Goal: Transaction & Acquisition: Download file/media

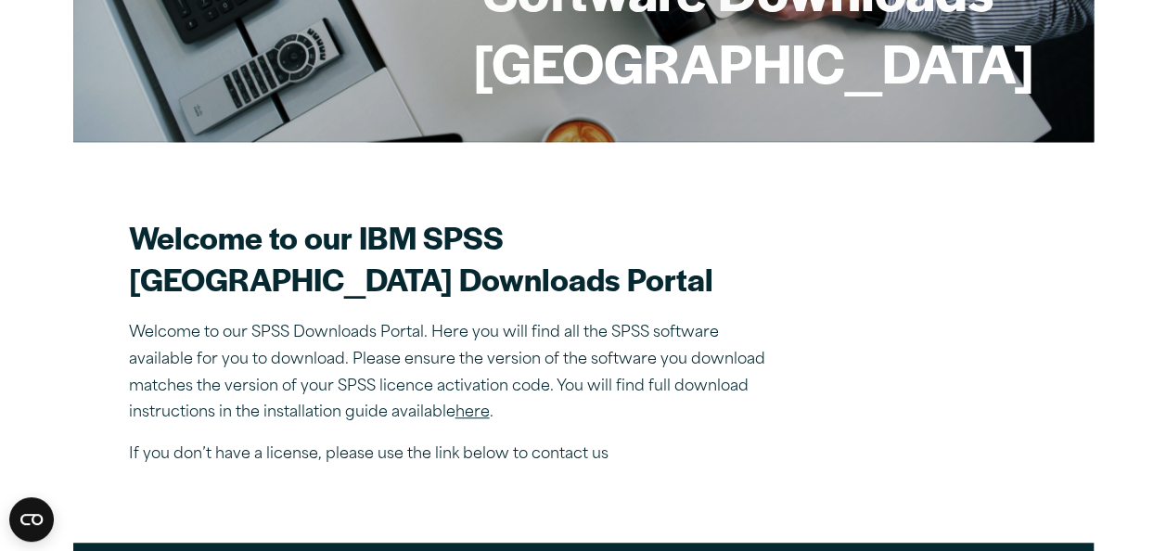
scroll to position [408, 0]
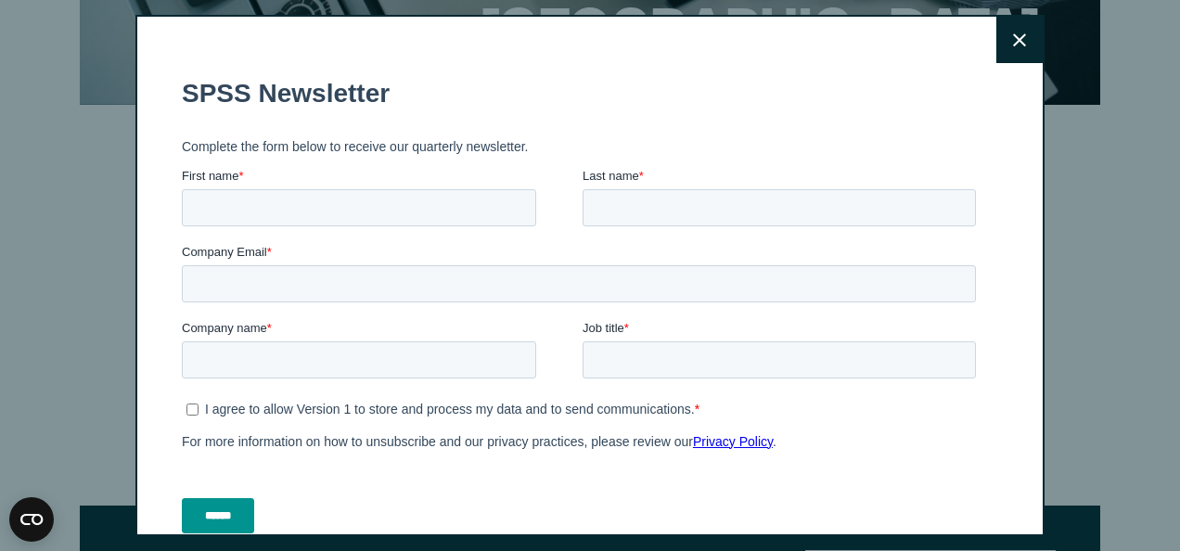
click at [997, 31] on button "Close" at bounding box center [1019, 40] width 46 height 46
click at [1013, 33] on icon at bounding box center [1019, 40] width 13 height 14
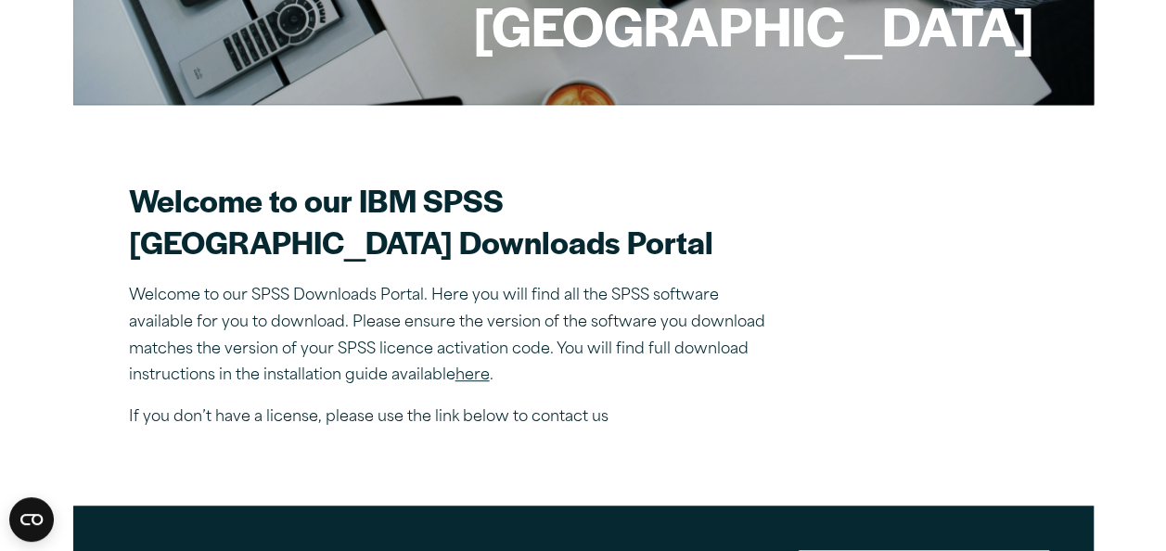
click at [956, 193] on section "Welcome to our IBM SPSS Manchester Metropolitan University Downloads Portal Wel…" at bounding box center [583, 305] width 909 height 252
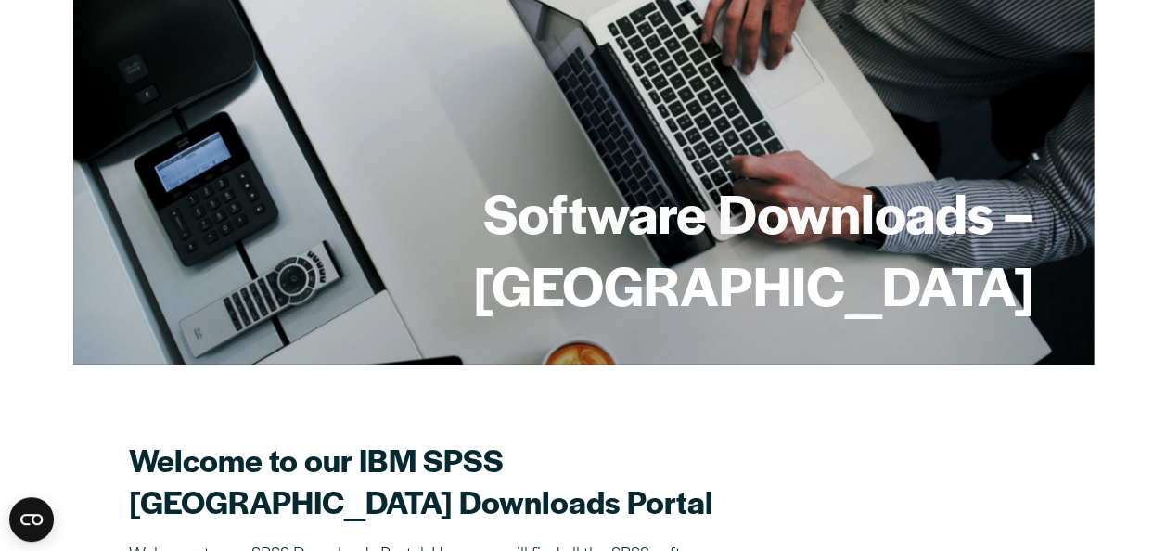
scroll to position [0, 0]
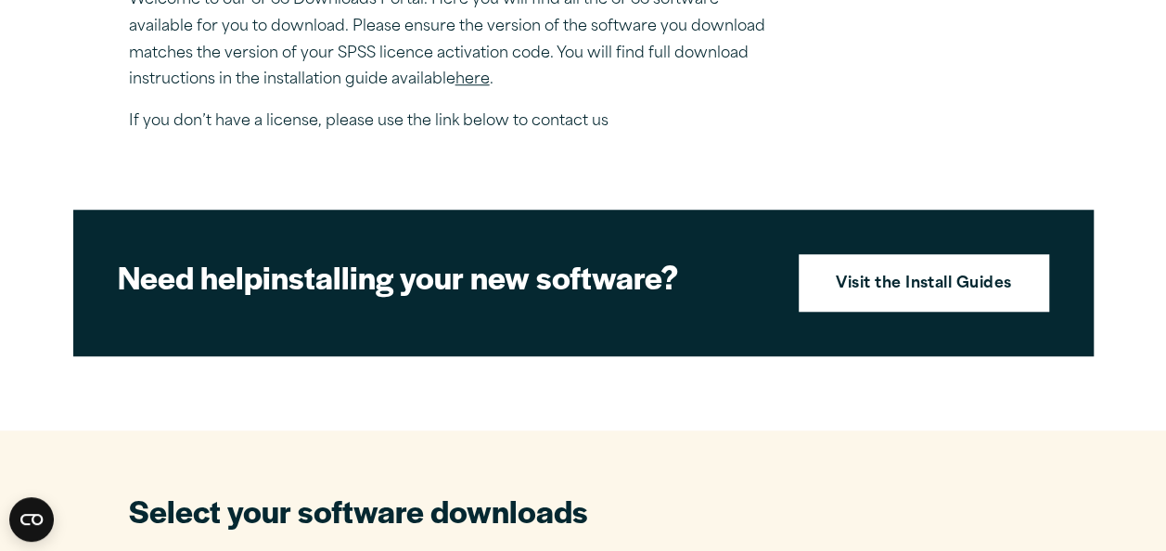
scroll to position [667, 0]
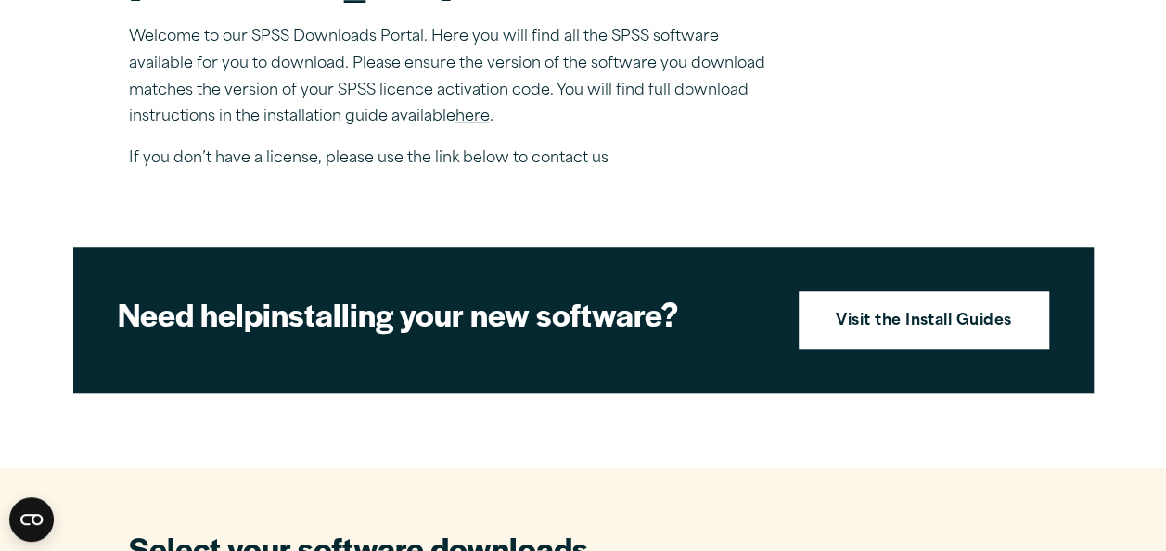
click at [1007, 173] on section "Welcome to our IBM SPSS Manchester Metropolitan University Downloads Portal Wel…" at bounding box center [583, 46] width 909 height 252
click at [475, 124] on link "here" at bounding box center [472, 116] width 34 height 15
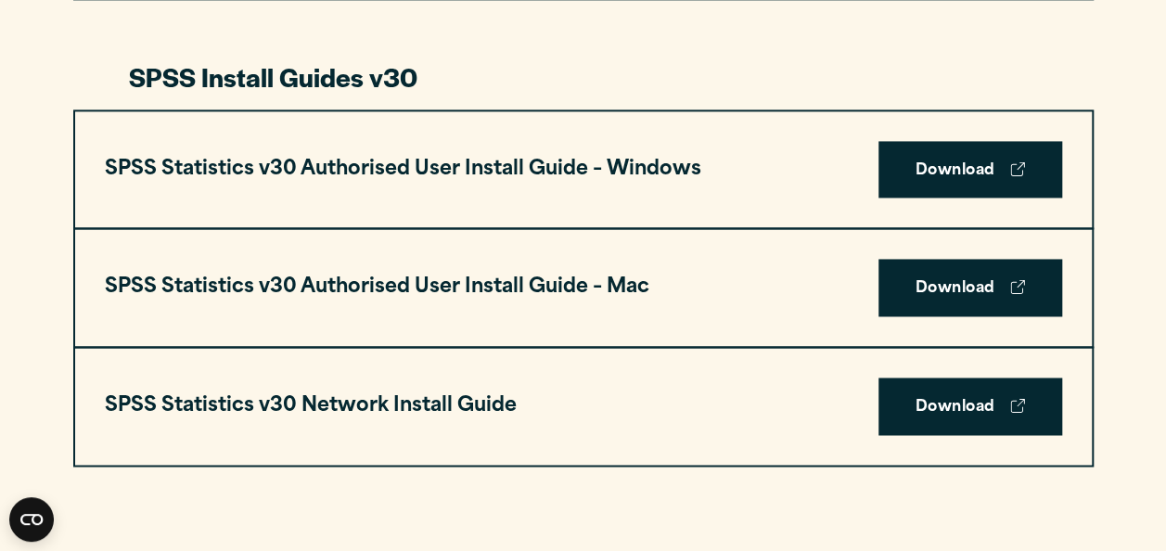
scroll to position [1309, 0]
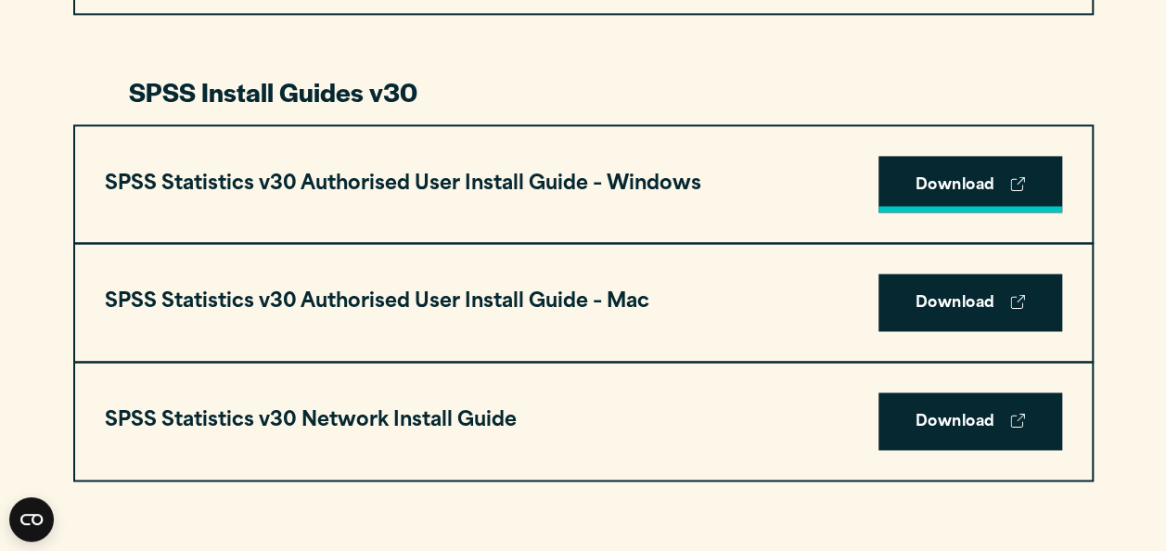
click at [919, 177] on link "Download" at bounding box center [971, 185] width 184 height 58
click at [1020, 180] on use at bounding box center [1017, 183] width 14 height 14
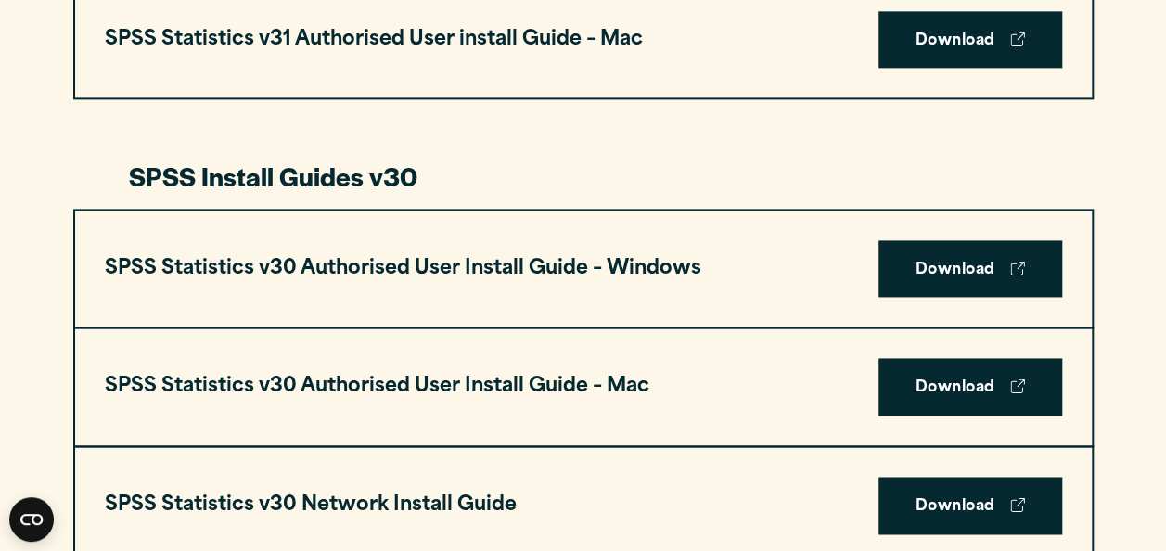
scroll to position [1232, 0]
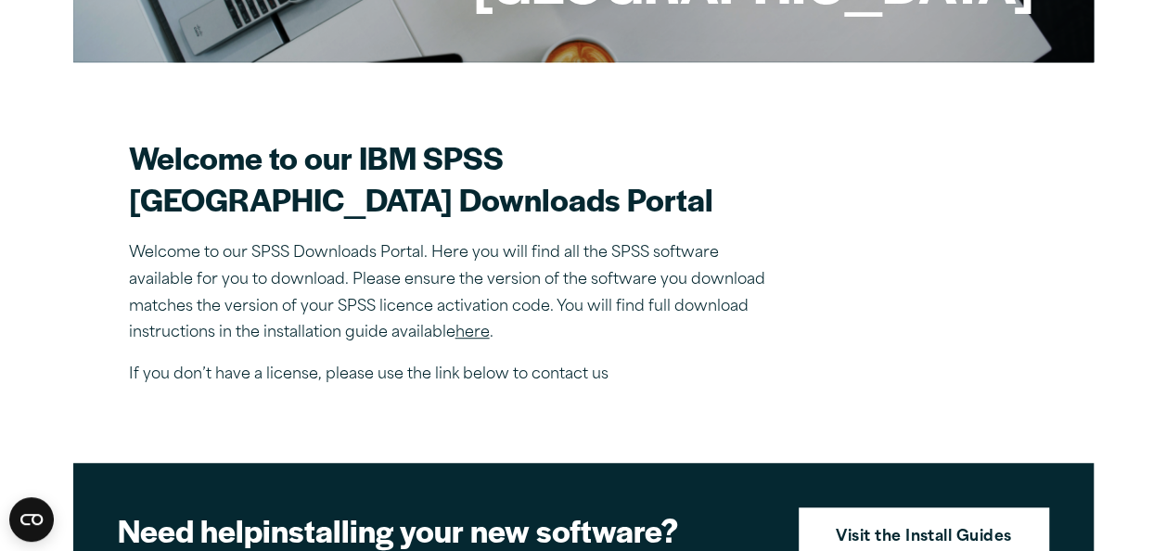
scroll to position [410, 0]
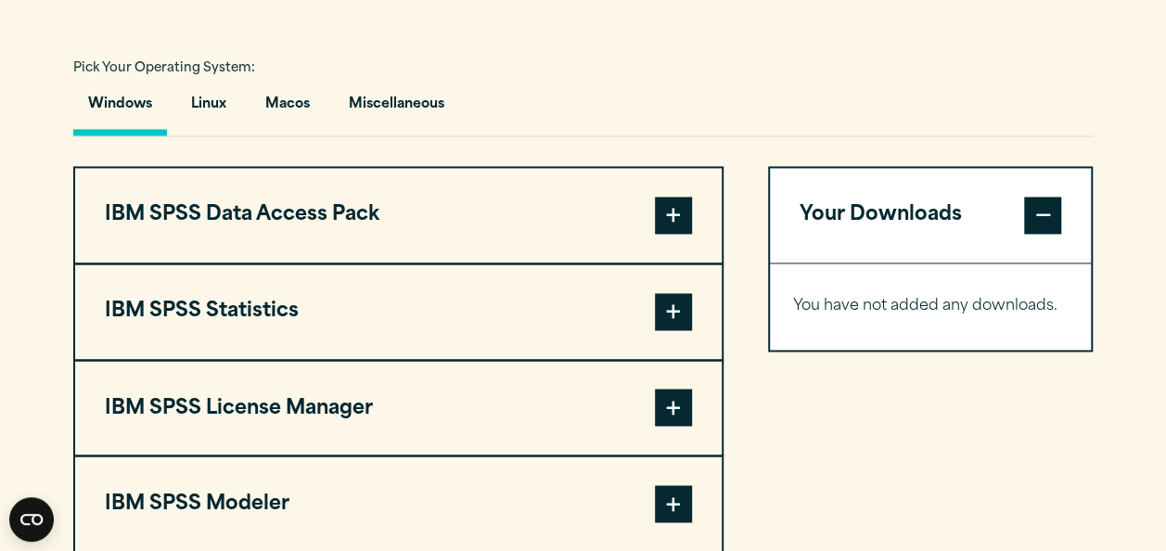
scroll to position [1345, 0]
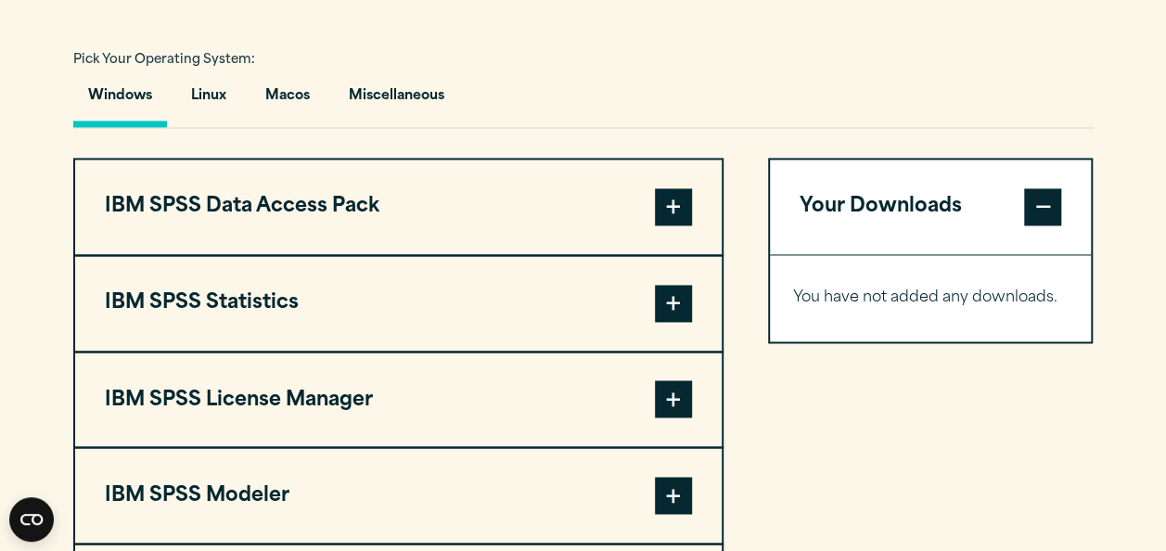
click at [998, 356] on div "Your Downloads You have not added any downloads. Download 0 Items" at bounding box center [931, 399] width 326 height 483
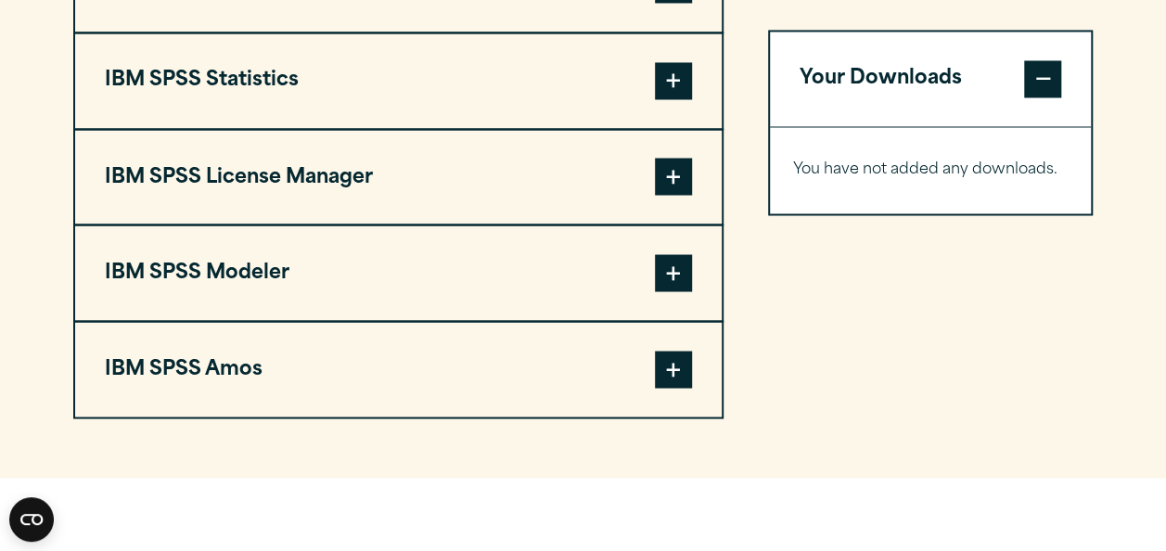
scroll to position [1456, 0]
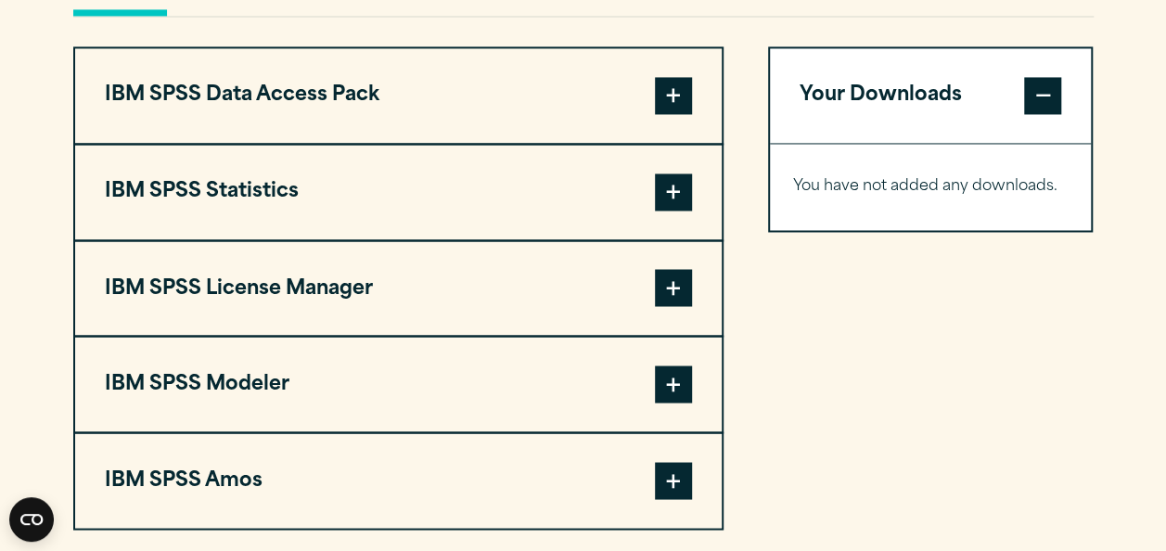
click at [669, 178] on span at bounding box center [673, 191] width 37 height 37
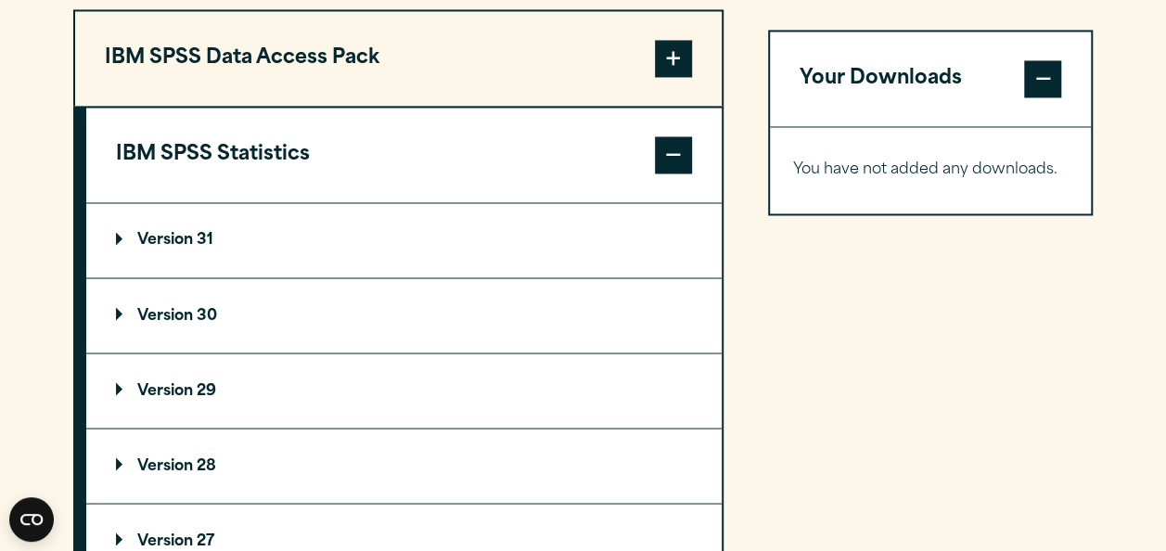
scroll to position [1531, 0]
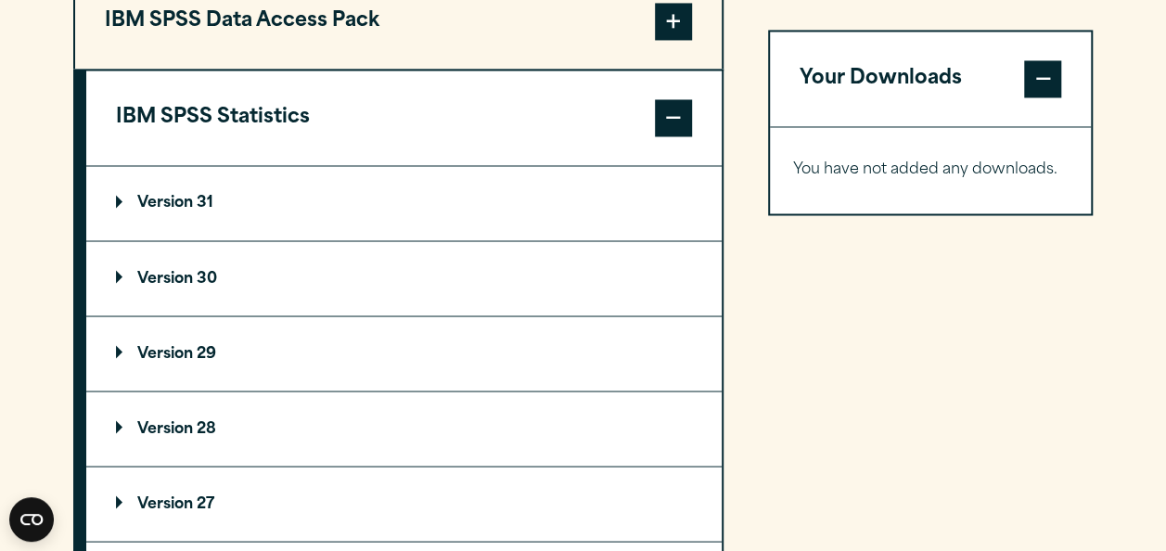
click at [186, 271] on p "Version 30" at bounding box center [166, 278] width 101 height 15
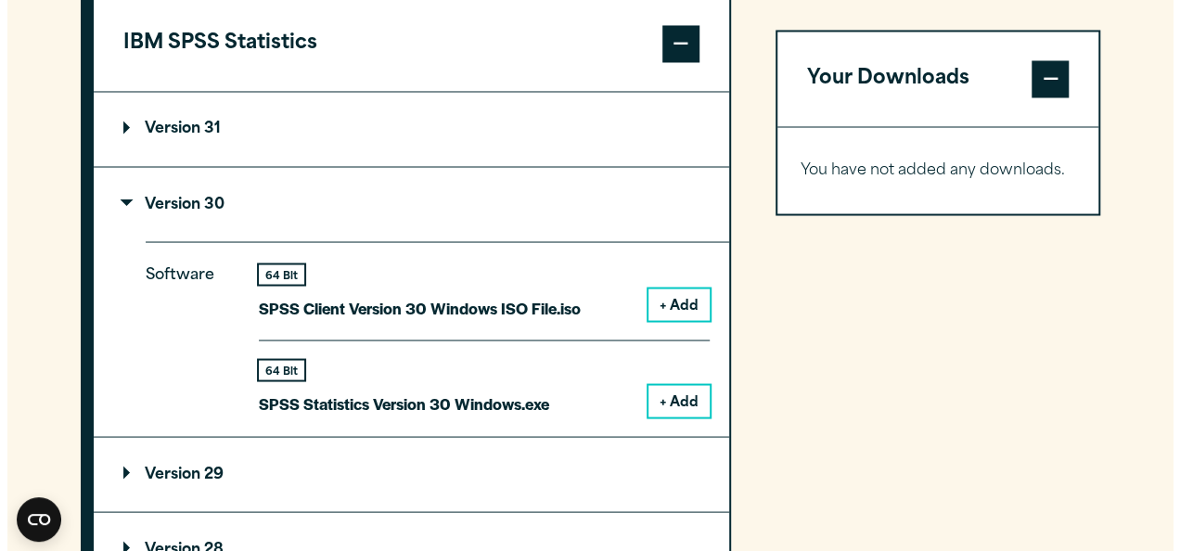
scroll to position [1642, 0]
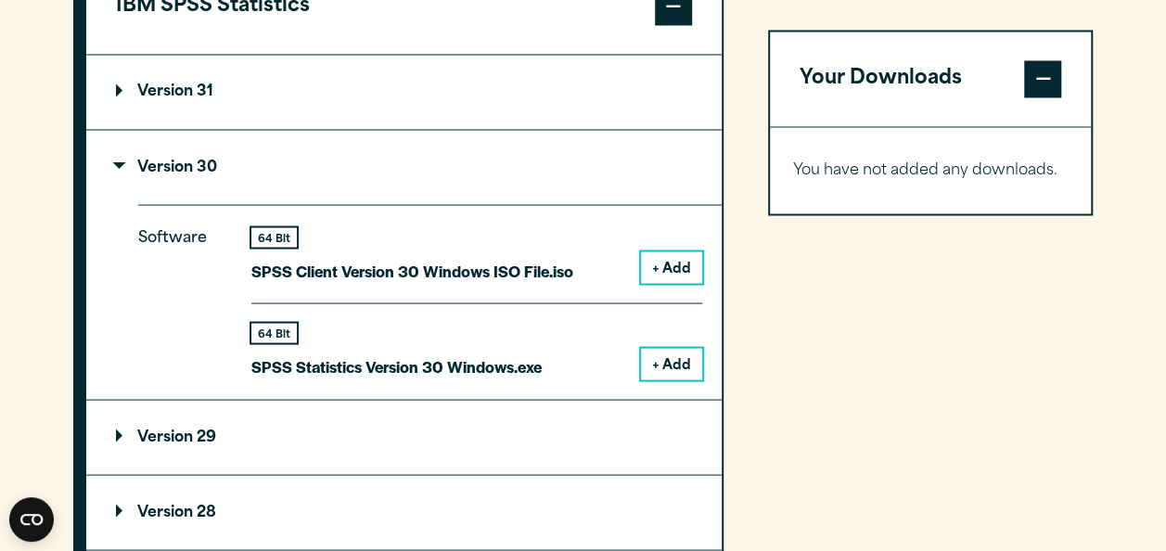
click at [674, 352] on button "+ Add" at bounding box center [671, 364] width 61 height 32
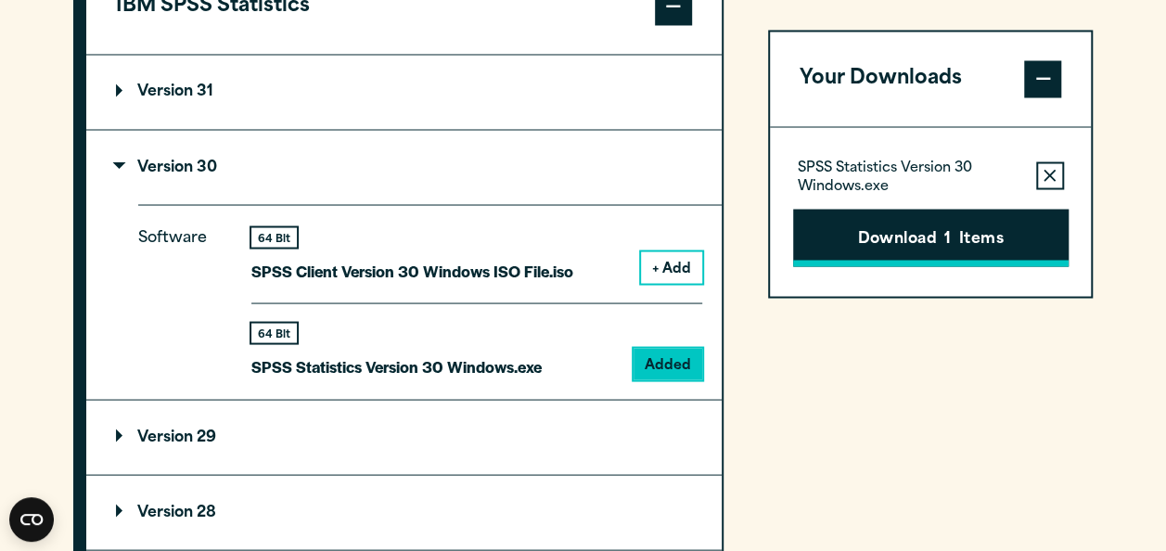
click at [928, 232] on button "Download 1 Items" at bounding box center [931, 238] width 276 height 58
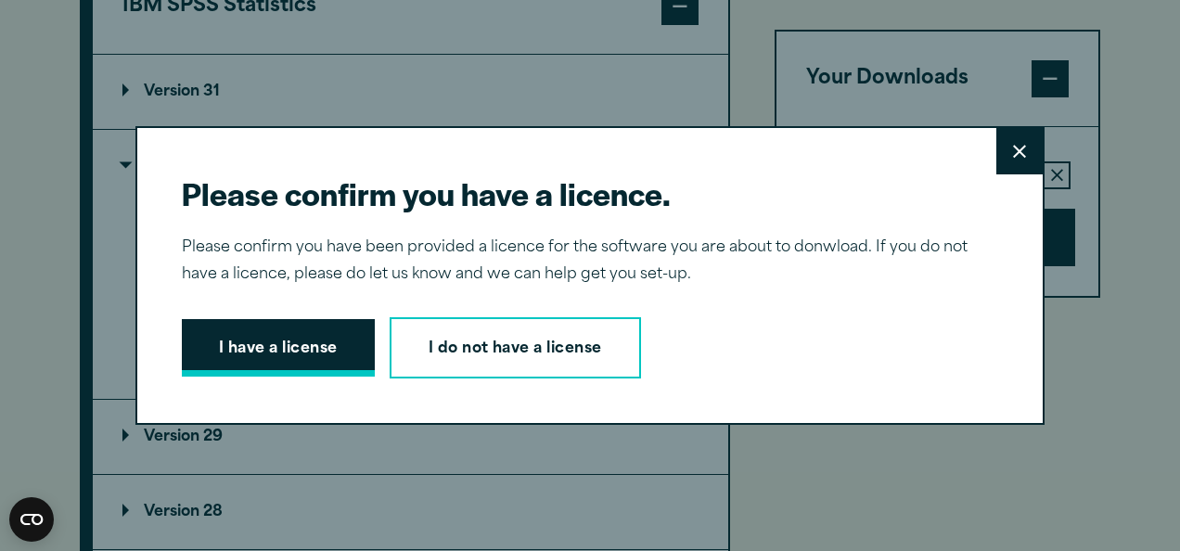
click at [275, 341] on button "I have a license" at bounding box center [278, 348] width 193 height 58
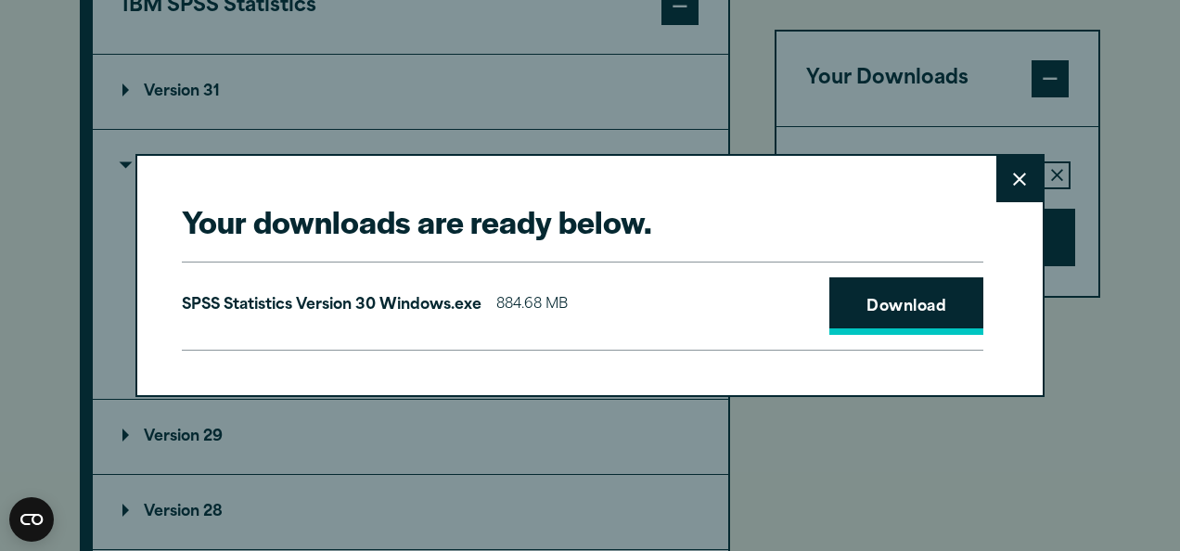
click at [935, 317] on link "Download" at bounding box center [906, 306] width 154 height 58
